Goal: Task Accomplishment & Management: Manage account settings

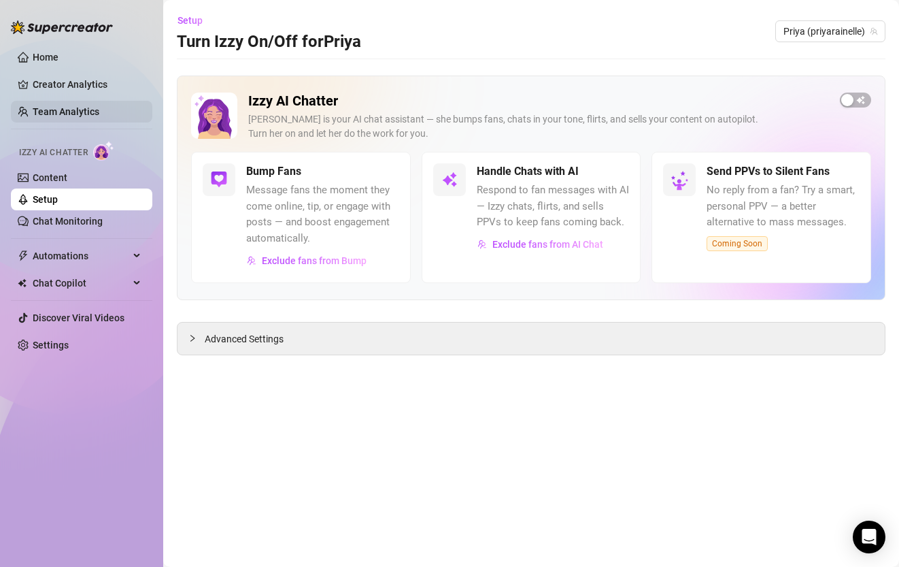
click at [60, 109] on link "Team Analytics" at bounding box center [66, 111] width 67 height 11
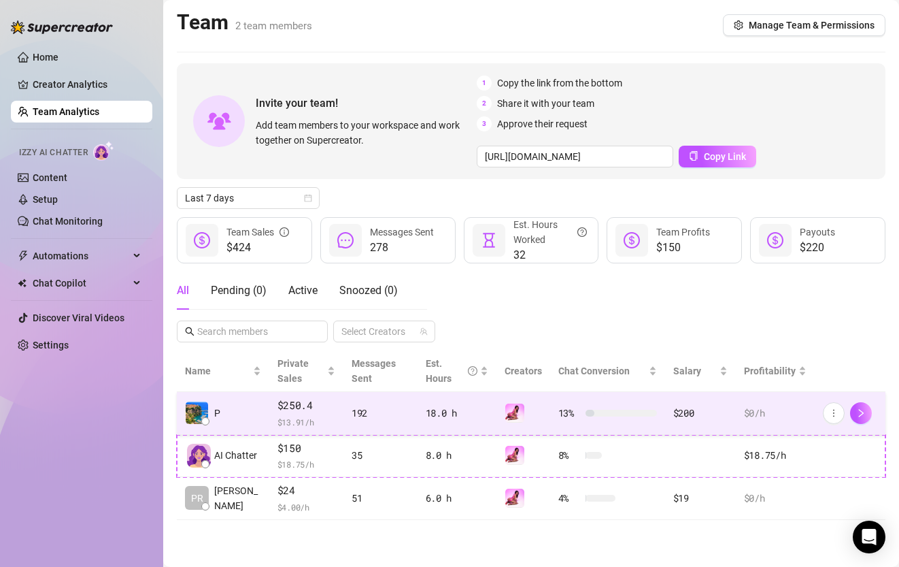
click at [386, 420] on div "192" at bounding box center [381, 412] width 58 height 15
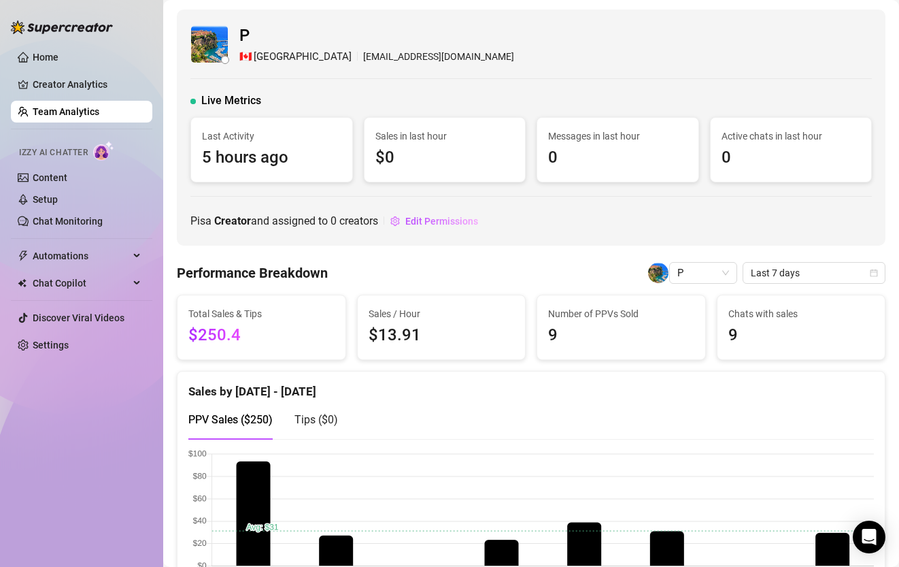
click at [79, 115] on link "Team Analytics" at bounding box center [66, 111] width 67 height 11
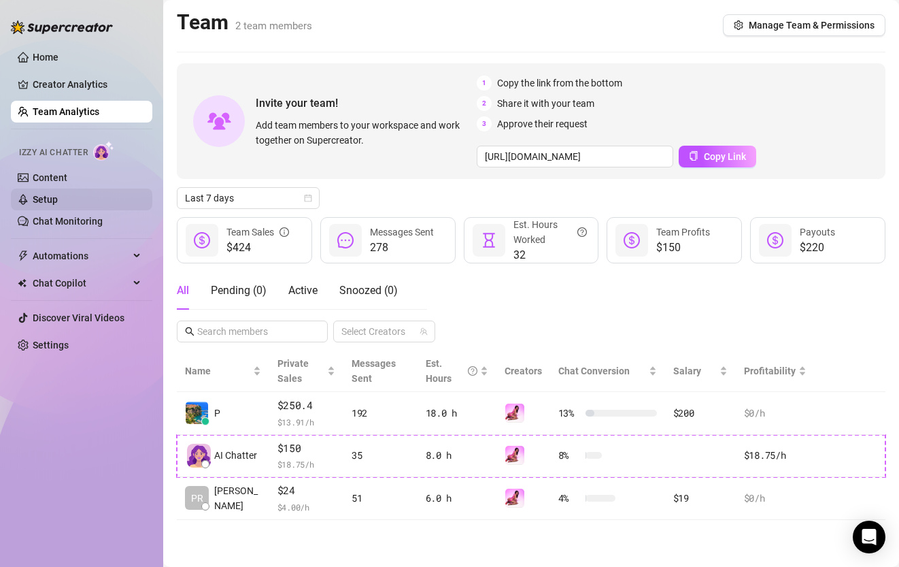
click at [58, 199] on link "Setup" at bounding box center [45, 199] width 25 height 11
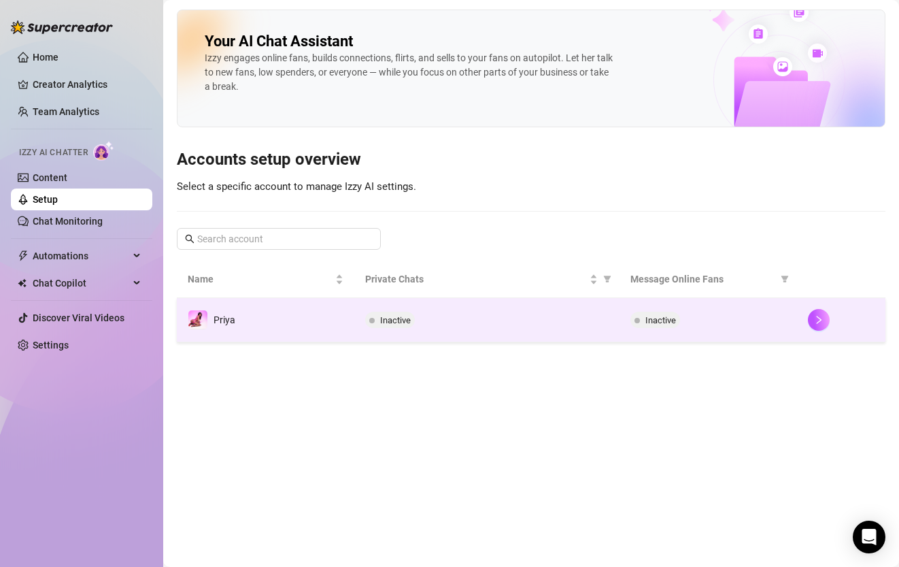
click at [744, 311] on div "Inactive" at bounding box center [708, 319] width 156 height 16
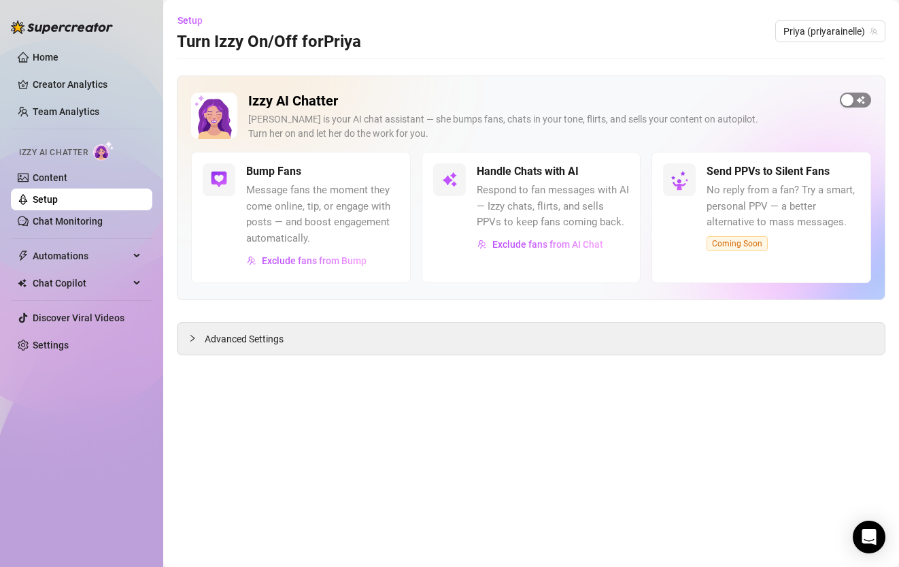
click at [848, 103] on div "button" at bounding box center [847, 100] width 12 height 12
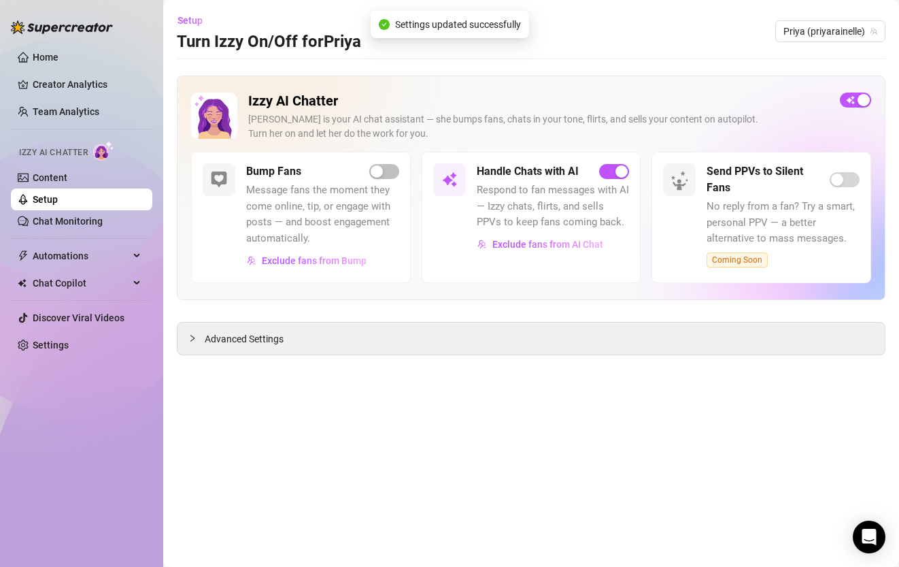
click at [384, 169] on button "button" at bounding box center [384, 171] width 30 height 15
